Goal: Transaction & Acquisition: Book appointment/travel/reservation

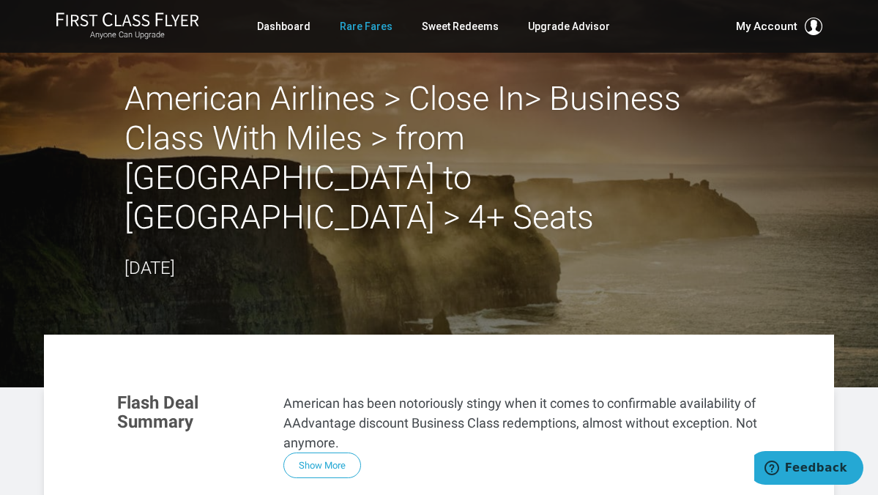
click at [370, 23] on link "Rare Fares" at bounding box center [366, 26] width 53 height 26
click at [349, 29] on link "Rare Fares" at bounding box center [366, 26] width 53 height 26
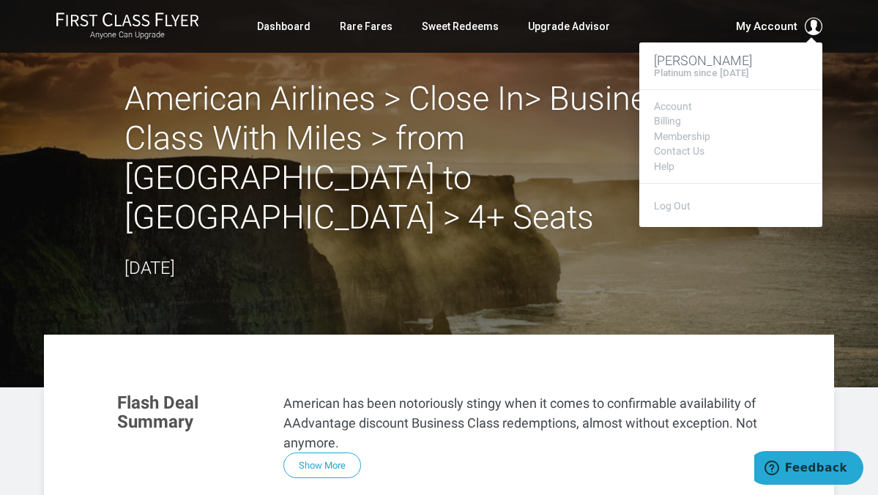
click at [764, 29] on span "My Account" at bounding box center [767, 27] width 62 height 18
click at [797, 23] on span "My Account" at bounding box center [767, 27] width 62 height 18
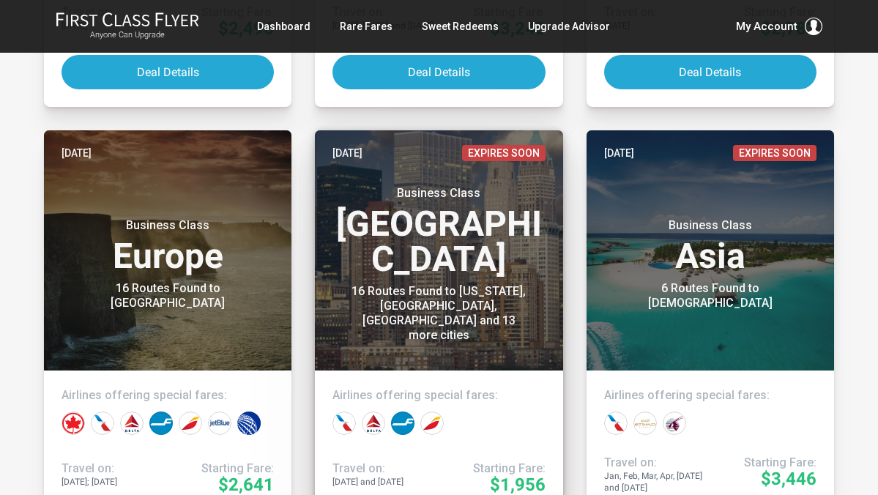
scroll to position [6414, 0]
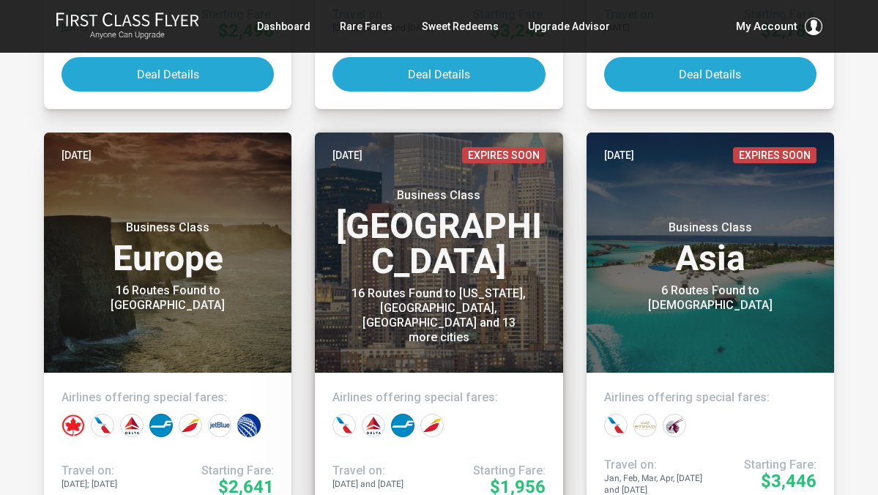
click at [456, 247] on h3 "Business Class North America" at bounding box center [438, 233] width 212 height 91
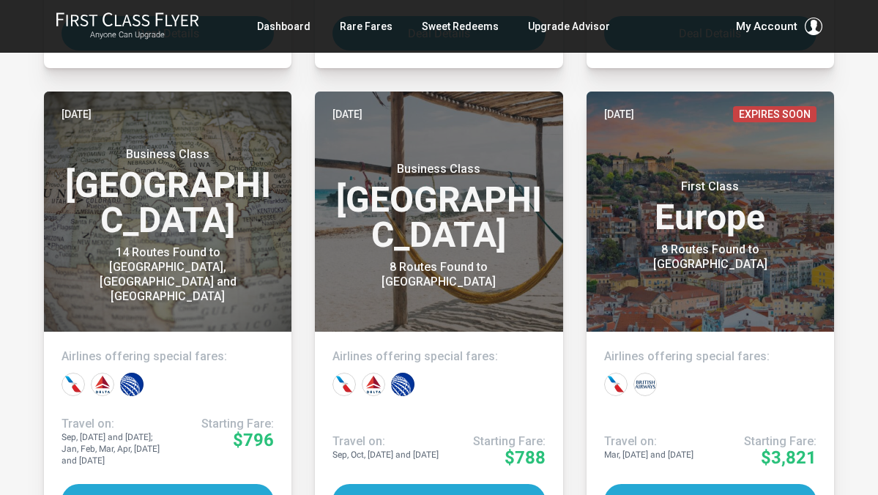
scroll to position [6905, 0]
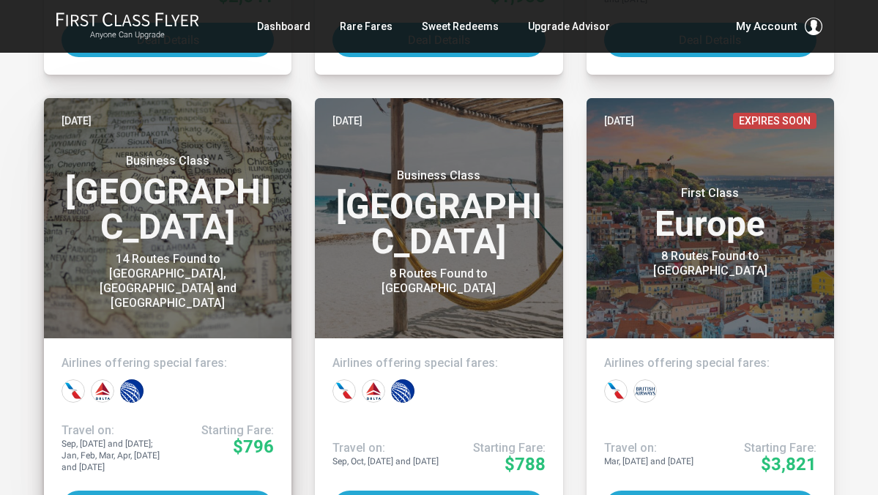
click at [200, 269] on div "14 Routes Found to Seattle, Los Angeles and San Francisco" at bounding box center [167, 281] width 183 height 59
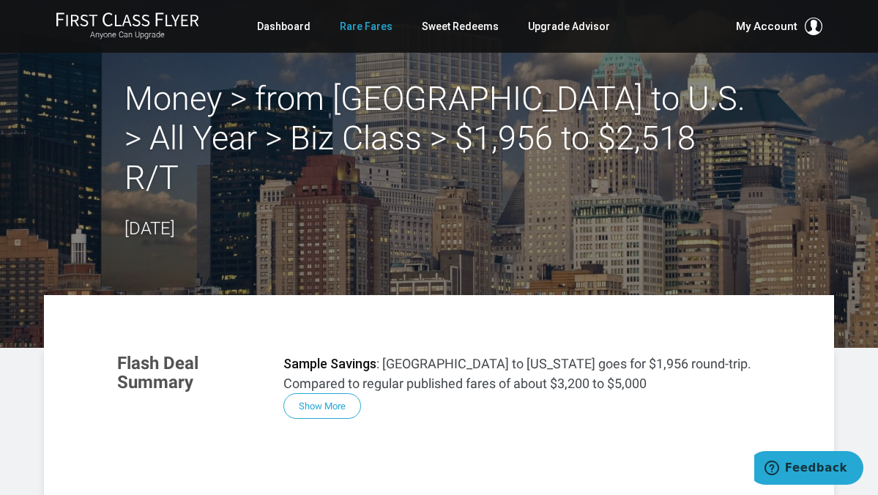
click at [380, 26] on link "Rare Fares" at bounding box center [366, 26] width 53 height 26
click at [368, 24] on link "Rare Fares" at bounding box center [366, 26] width 53 height 26
click at [372, 26] on link "Rare Fares" at bounding box center [366, 26] width 53 height 26
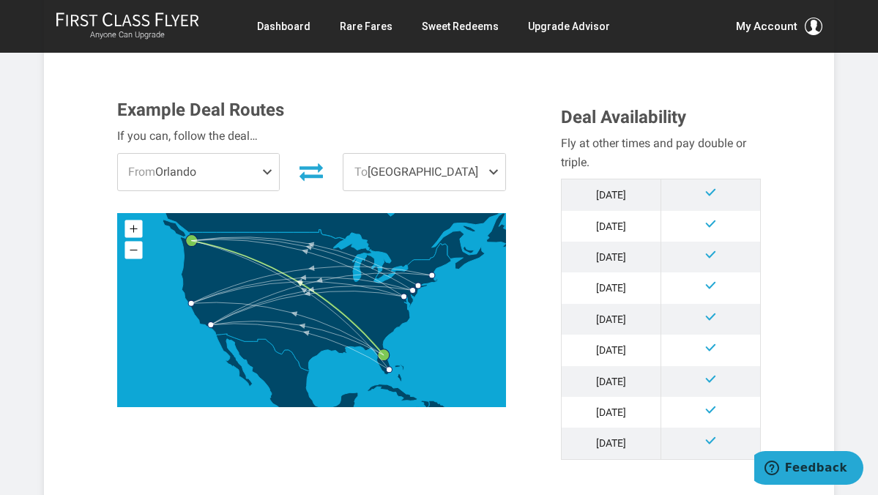
scroll to position [379, 0]
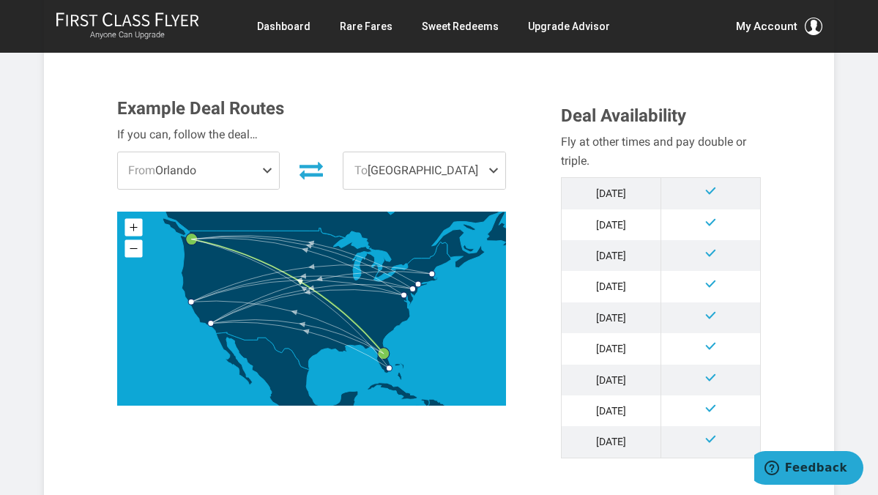
click at [264, 168] on span at bounding box center [270, 170] width 18 height 37
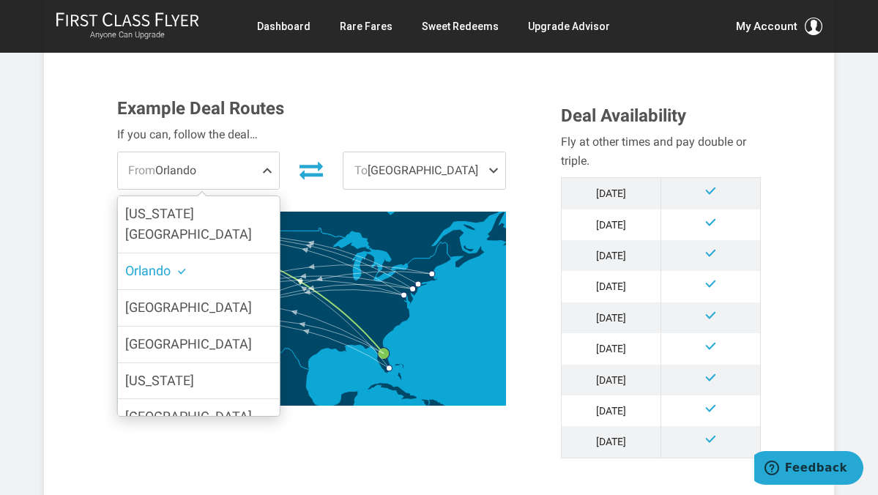
click at [321, 163] on icon at bounding box center [310, 169] width 23 height 23
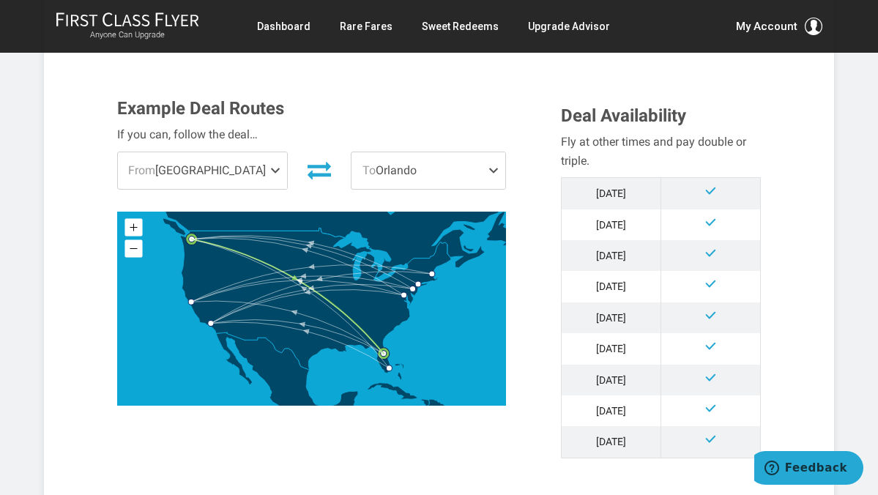
click at [492, 168] on span at bounding box center [497, 170] width 18 height 37
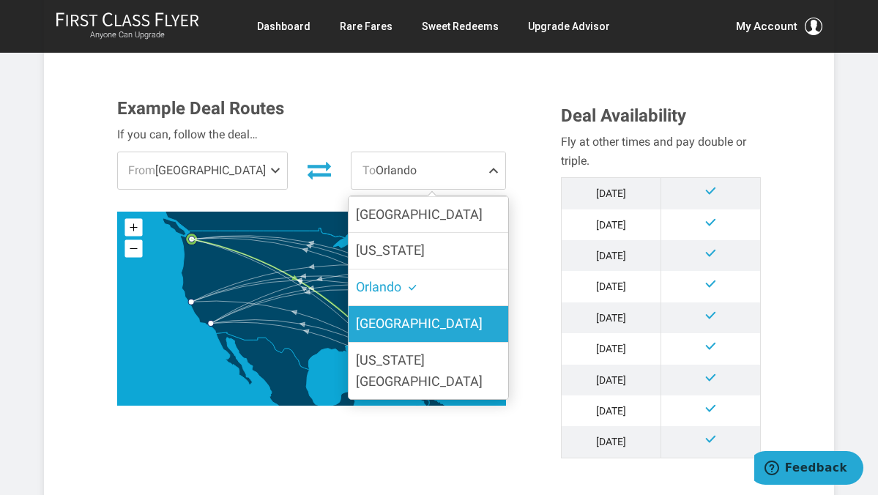
click at [448, 318] on label "[GEOGRAPHIC_DATA]" at bounding box center [429, 324] width 160 height 36
click at [0, 0] on input "[GEOGRAPHIC_DATA]" at bounding box center [0, 0] width 0 height 0
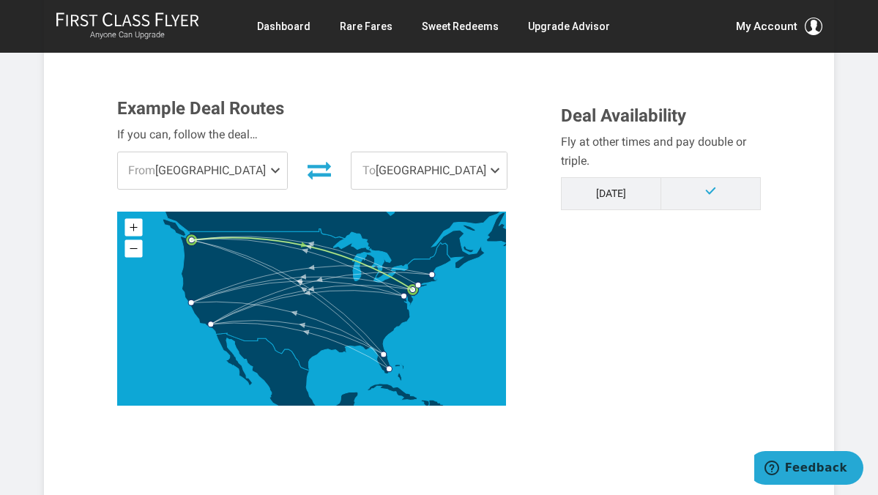
click at [269, 163] on span at bounding box center [278, 170] width 18 height 37
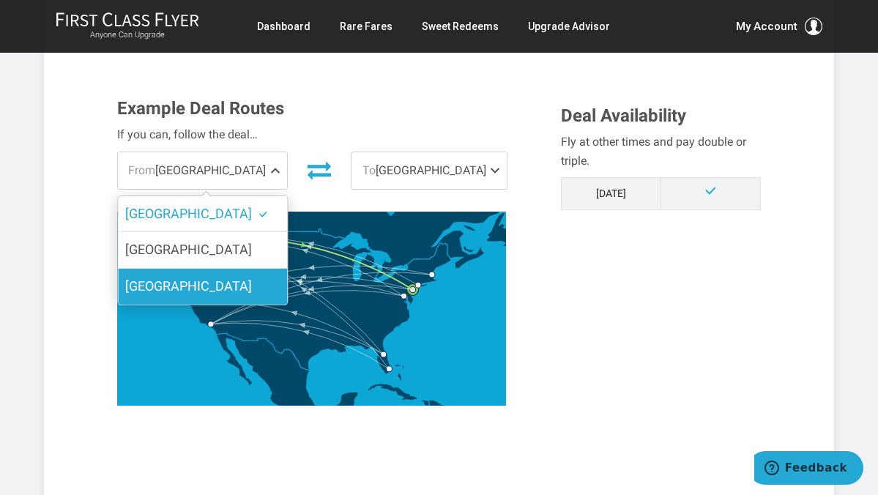
click at [226, 286] on label "[GEOGRAPHIC_DATA]" at bounding box center [202, 287] width 169 height 36
click at [0, 0] on input "[GEOGRAPHIC_DATA]" at bounding box center [0, 0] width 0 height 0
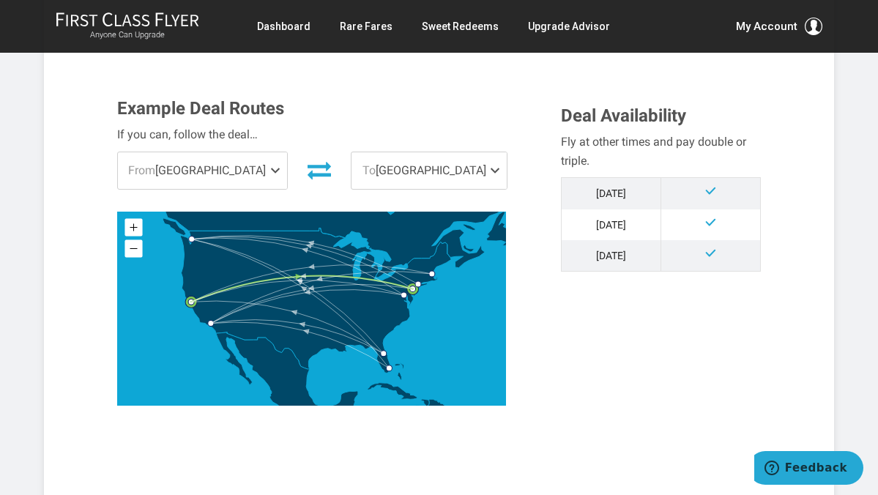
click at [269, 168] on span at bounding box center [278, 170] width 18 height 37
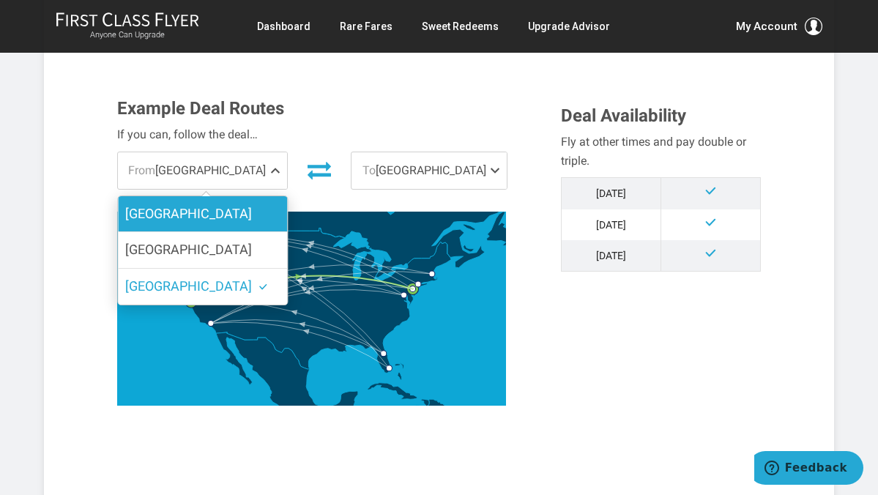
click at [173, 210] on label "[GEOGRAPHIC_DATA]" at bounding box center [202, 214] width 169 height 36
click at [0, 0] on input "[GEOGRAPHIC_DATA]" at bounding box center [0, 0] width 0 height 0
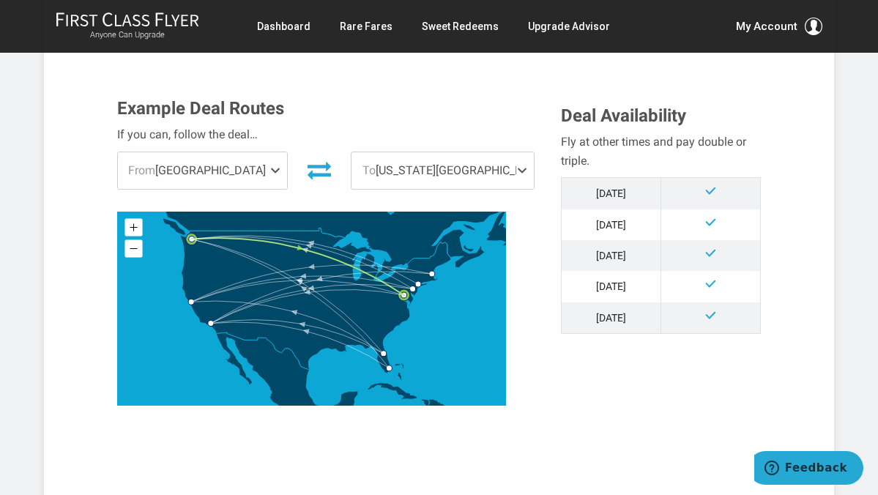
click at [516, 168] on span at bounding box center [525, 170] width 18 height 37
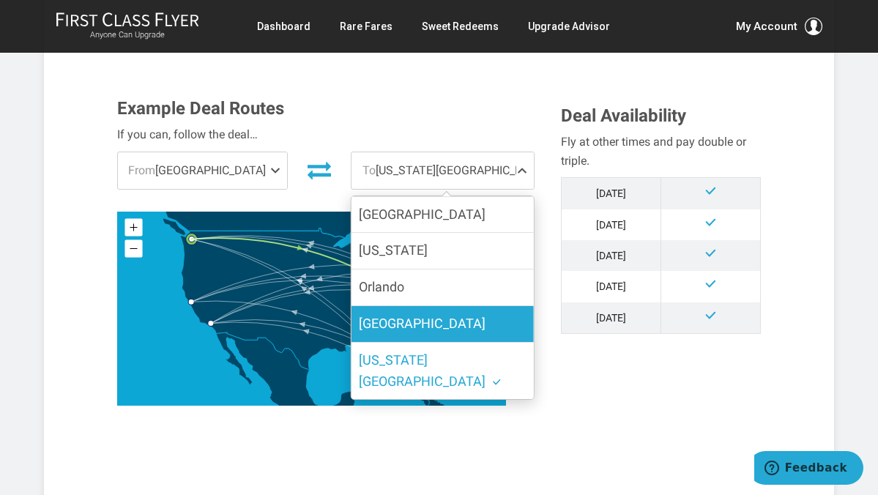
click at [379, 316] on span "[GEOGRAPHIC_DATA]" at bounding box center [422, 323] width 127 height 15
click at [0, 0] on input "[GEOGRAPHIC_DATA]" at bounding box center [0, 0] width 0 height 0
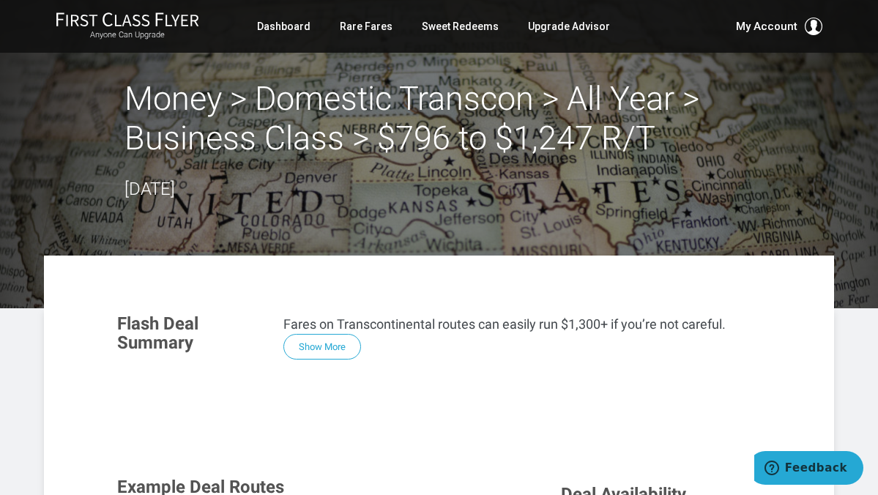
scroll to position [0, 0]
